Goal: Find specific page/section: Find specific page/section

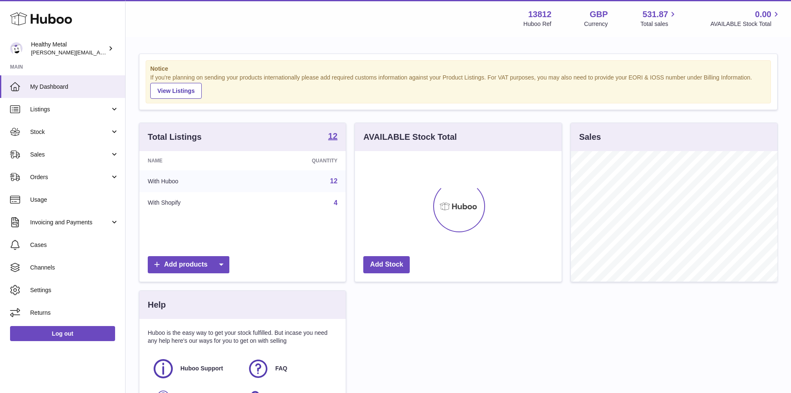
scroll to position [130, 206]
click at [95, 139] on link "Stock" at bounding box center [62, 132] width 125 height 23
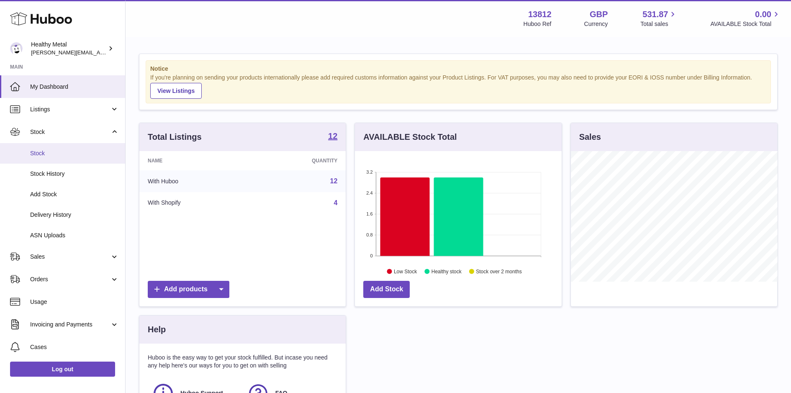
click at [86, 152] on span "Stock" at bounding box center [74, 153] width 89 height 8
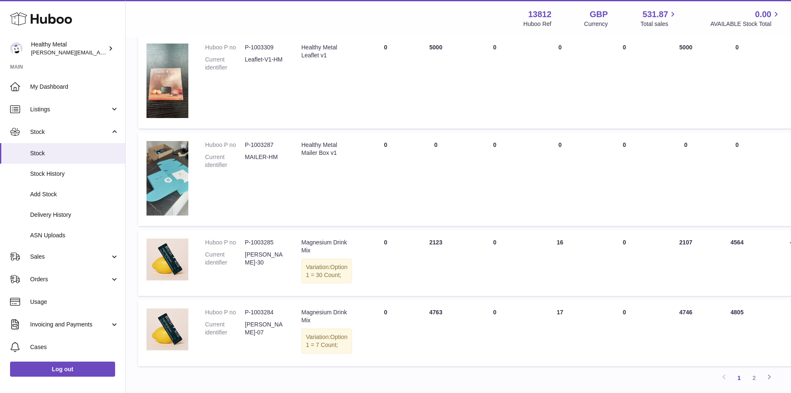
scroll to position [602, 1]
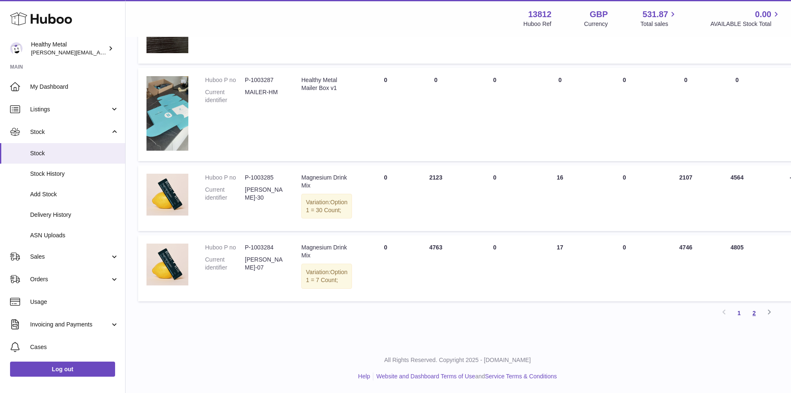
click at [753, 314] on link "2" at bounding box center [754, 313] width 15 height 15
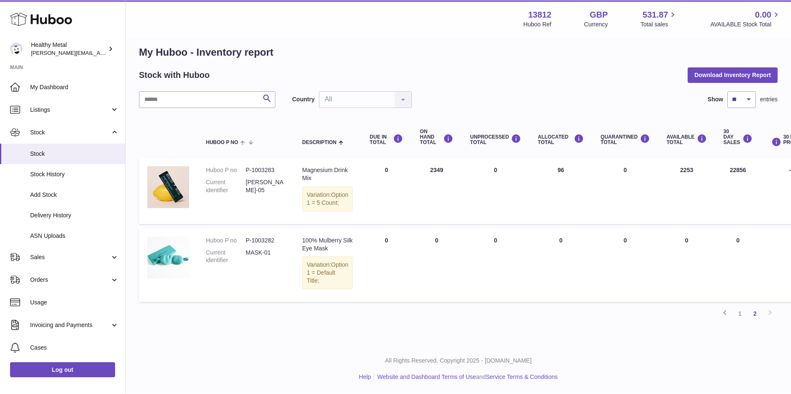
scroll to position [15, 0]
